Goal: Task Accomplishment & Management: Manage account settings

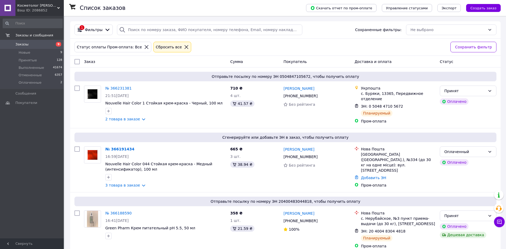
click at [19, 44] on span "Заказы" at bounding box center [21, 44] width 13 height 5
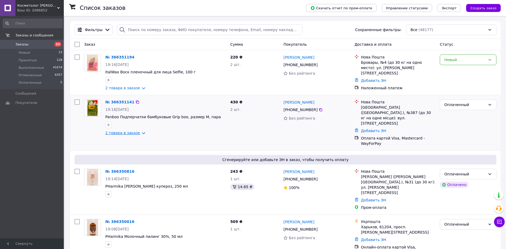
click at [129, 134] on link "2 товара в заказе" at bounding box center [122, 133] width 35 height 4
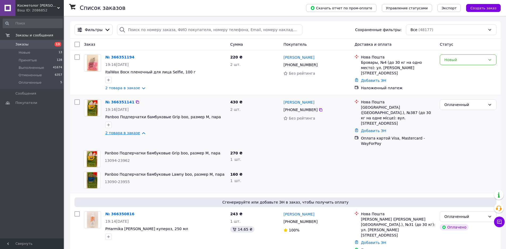
click at [129, 134] on link "2 товара в заказе" at bounding box center [122, 133] width 35 height 4
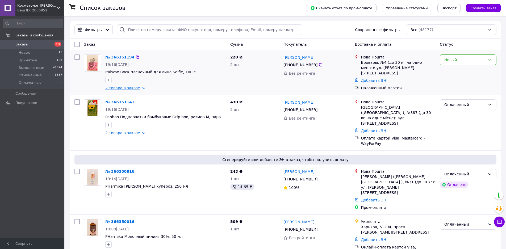
click at [129, 89] on link "2 товара в заказе" at bounding box center [122, 88] width 35 height 4
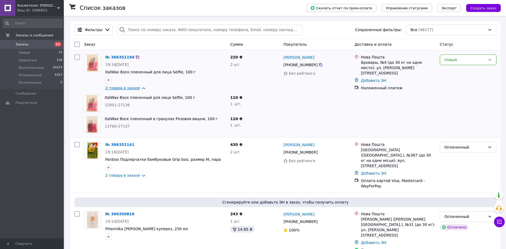
click at [129, 89] on link "2 товара в заказе" at bounding box center [122, 88] width 35 height 4
